Goal: Information Seeking & Learning: Find specific fact

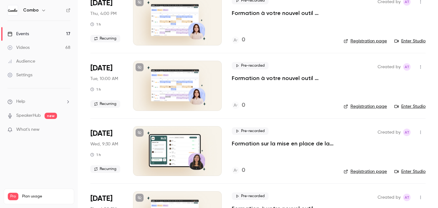
scroll to position [7, 0]
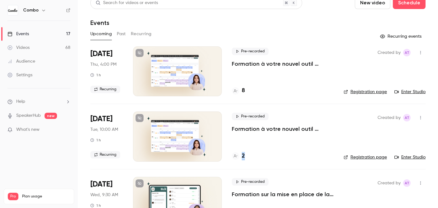
click at [123, 32] on button "Past" at bounding box center [121, 34] width 9 height 10
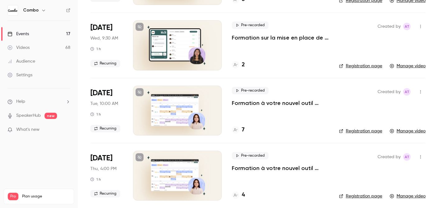
scroll to position [99, 0]
click at [243, 127] on h4 "7" at bounding box center [243, 129] width 3 height 8
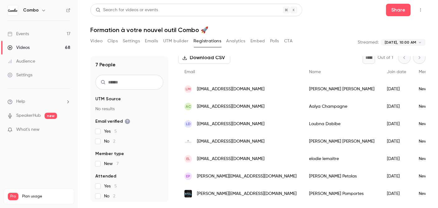
scroll to position [36, 0]
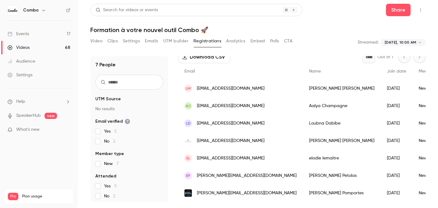
click at [30, 29] on link "Events 17" at bounding box center [39, 34] width 78 height 14
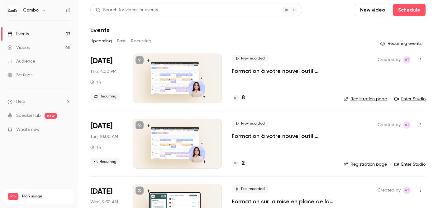
click at [122, 39] on button "Past" at bounding box center [121, 41] width 9 height 10
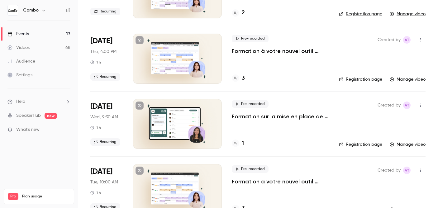
scroll to position [565, 0]
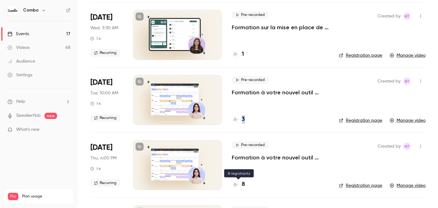
click at [242, 182] on h4 "8" at bounding box center [243, 184] width 3 height 8
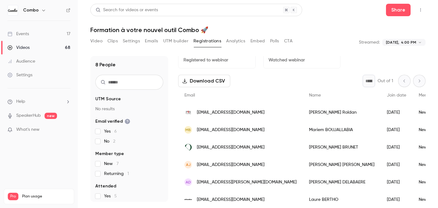
scroll to position [53, 0]
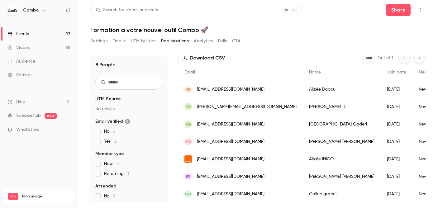
scroll to position [53, 0]
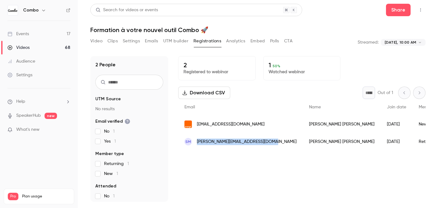
drag, startPoint x: 274, startPoint y: 143, endPoint x: 196, endPoint y: 142, distance: 77.8
click at [196, 142] on div "SM [PERSON_NAME][EMAIL_ADDRESS][DOMAIN_NAME]" at bounding box center [240, 141] width 125 height 17
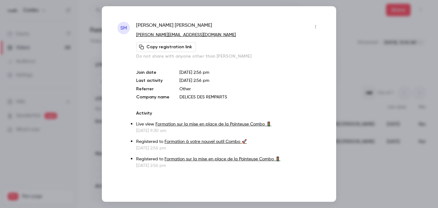
copy span "[PERSON_NAME][EMAIL_ADDRESS][DOMAIN_NAME]"
drag, startPoint x: 215, startPoint y: 34, endPoint x: 135, endPoint y: 36, distance: 79.7
click at [135, 36] on div "SM [PERSON_NAME] [PERSON_NAME][EMAIL_ADDRESS][DOMAIN_NAME] Copy registration li…" at bounding box center [218, 95] width 203 height 147
copy link "[PERSON_NAME][EMAIL_ADDRESS][DOMAIN_NAME]"
click at [21, 163] on div at bounding box center [219, 104] width 438 height 208
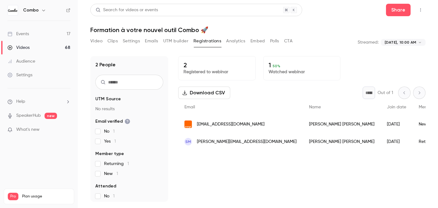
click at [48, 34] on link "Events 17" at bounding box center [39, 34] width 78 height 14
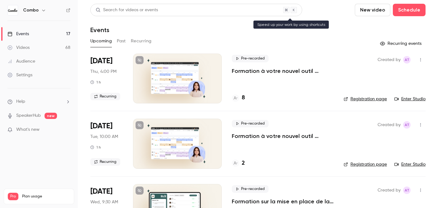
click at [145, 9] on div "Search for videos or events" at bounding box center [127, 10] width 62 height 7
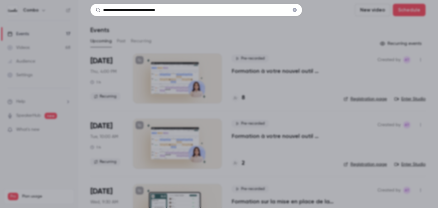
type input "**********"
click at [287, 113] on div "**********" at bounding box center [219, 104] width 438 height 208
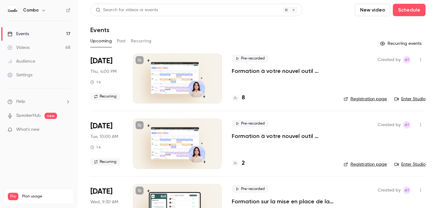
click at [33, 59] on div "Audience" at bounding box center [21, 61] width 28 height 6
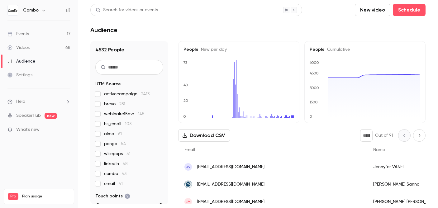
click at [124, 71] on input "text" at bounding box center [129, 67] width 68 height 15
paste input "**********"
type input "**********"
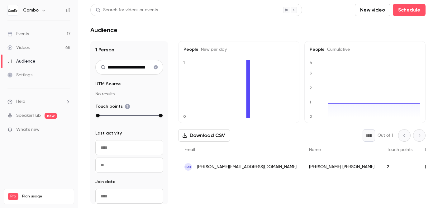
scroll to position [0, 0]
click at [380, 167] on div "2" at bounding box center [399, 166] width 38 height 17
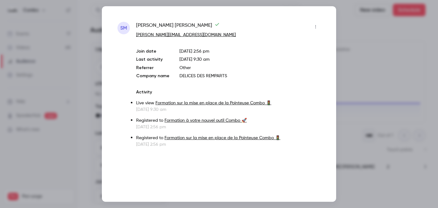
click at [371, 103] on div at bounding box center [219, 104] width 438 height 208
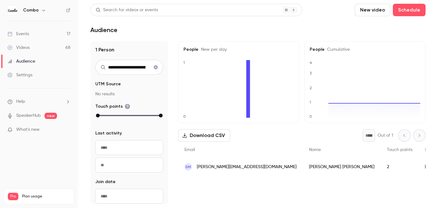
click at [32, 64] on div "Audience" at bounding box center [21, 61] width 28 height 6
click at [156, 67] on icon "Clear search" at bounding box center [156, 67] width 4 height 4
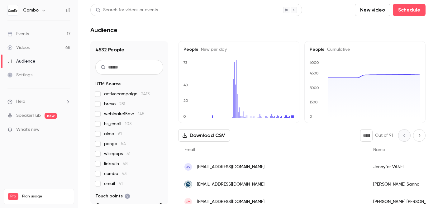
click at [29, 35] on div "Events" at bounding box center [17, 34] width 21 height 6
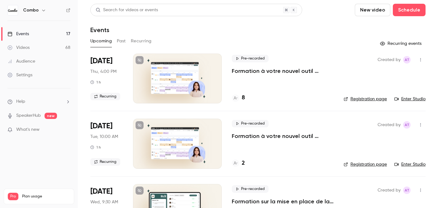
click at [140, 39] on button "Recurring" at bounding box center [141, 41] width 21 height 10
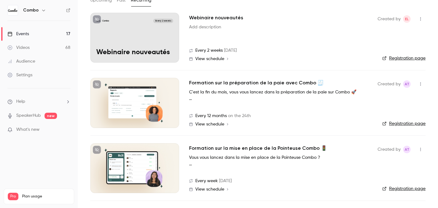
scroll to position [40, 0]
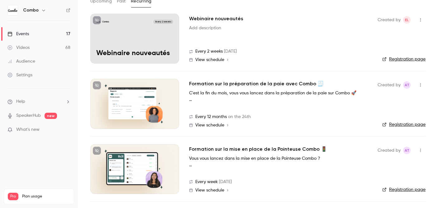
click at [220, 84] on h2 "Formation sur la préparation de la paie avec Combo 🧾" at bounding box center [256, 83] width 135 height 7
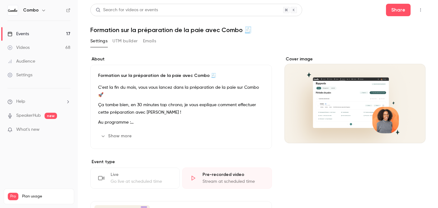
click at [22, 49] on div "Videos" at bounding box center [18, 48] width 22 height 6
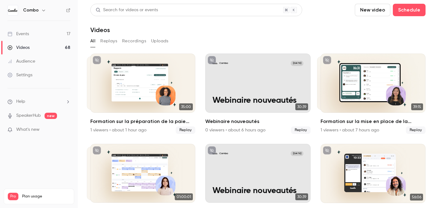
click at [35, 61] on link "Audience" at bounding box center [39, 61] width 78 height 14
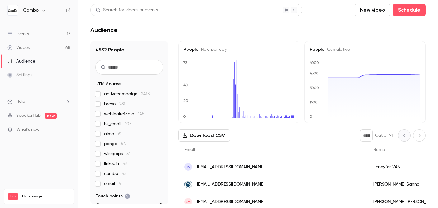
click at [40, 9] on button "button" at bounding box center [43, 10] width 7 height 7
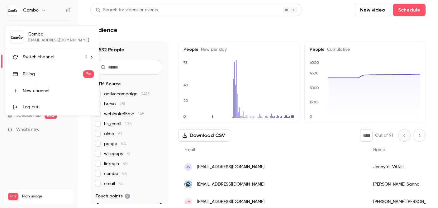
click at [46, 66] on link "Billing Pro" at bounding box center [51, 73] width 93 height 17
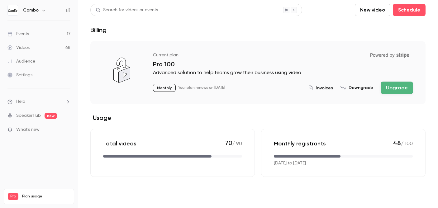
click at [181, 162] on div "Total videos 70 / 90" at bounding box center [172, 153] width 164 height 48
click at [49, 46] on link "Videos 68" at bounding box center [39, 48] width 78 height 14
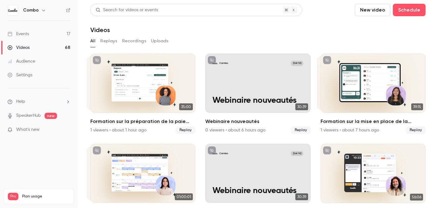
click at [116, 42] on button "Replays" at bounding box center [108, 41] width 17 height 10
click at [131, 40] on button "Recordings" at bounding box center [134, 41] width 24 height 10
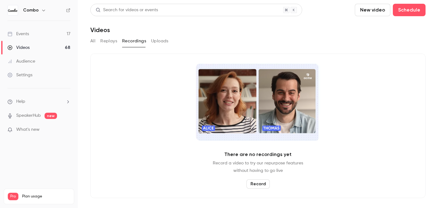
click at [162, 40] on button "Uploads" at bounding box center [159, 41] width 17 height 10
